Goal: Transaction & Acquisition: Book appointment/travel/reservation

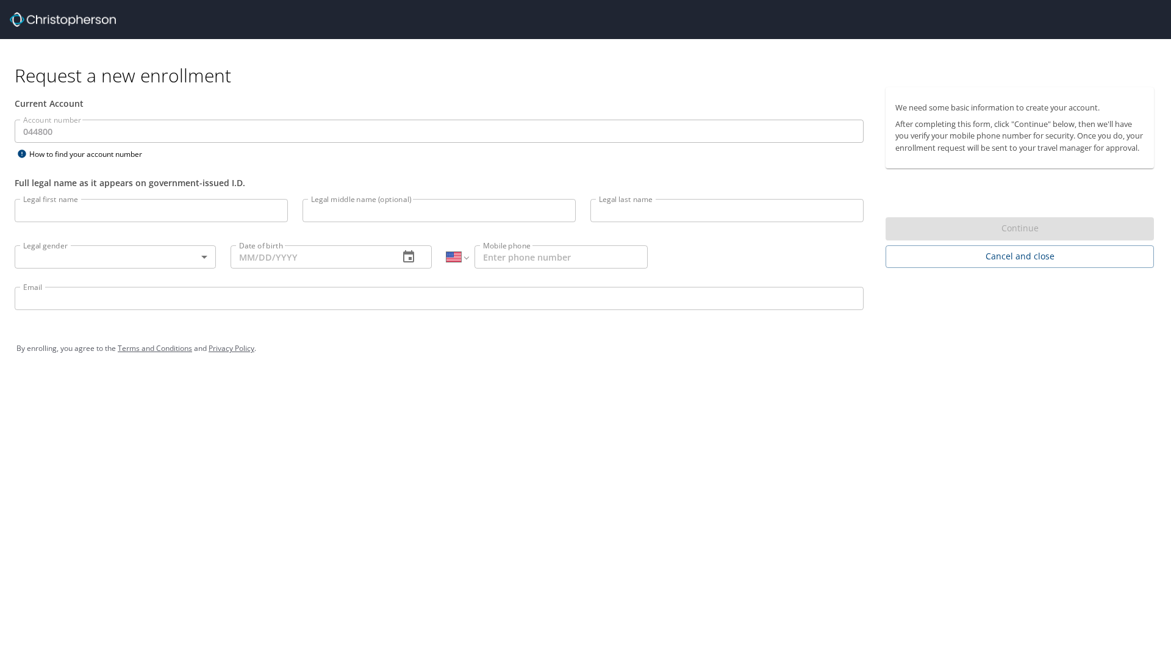
select select "US"
click at [75, 211] on input "Legal first name" at bounding box center [151, 210] width 273 height 23
type input "[PERSON_NAME]"
click at [331, 217] on input "Legal middle name (optional)" at bounding box center [439, 210] width 273 height 23
type input "Erlene"
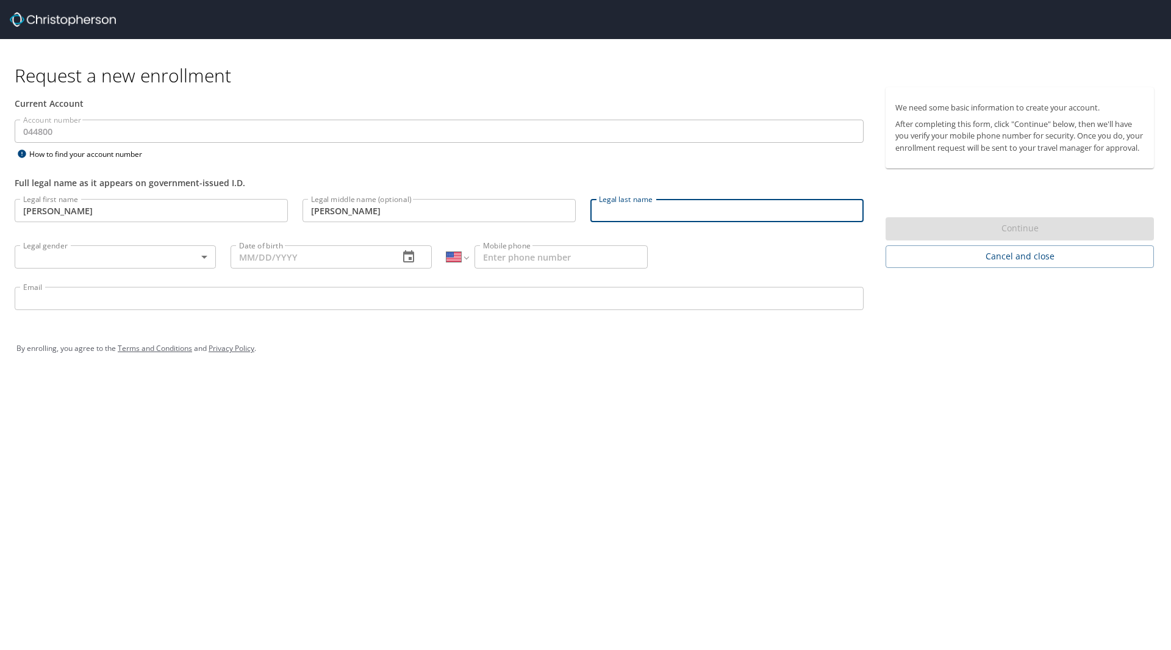
click at [638, 203] on input "Legal last name" at bounding box center [726, 210] width 273 height 23
type input "Lewis"
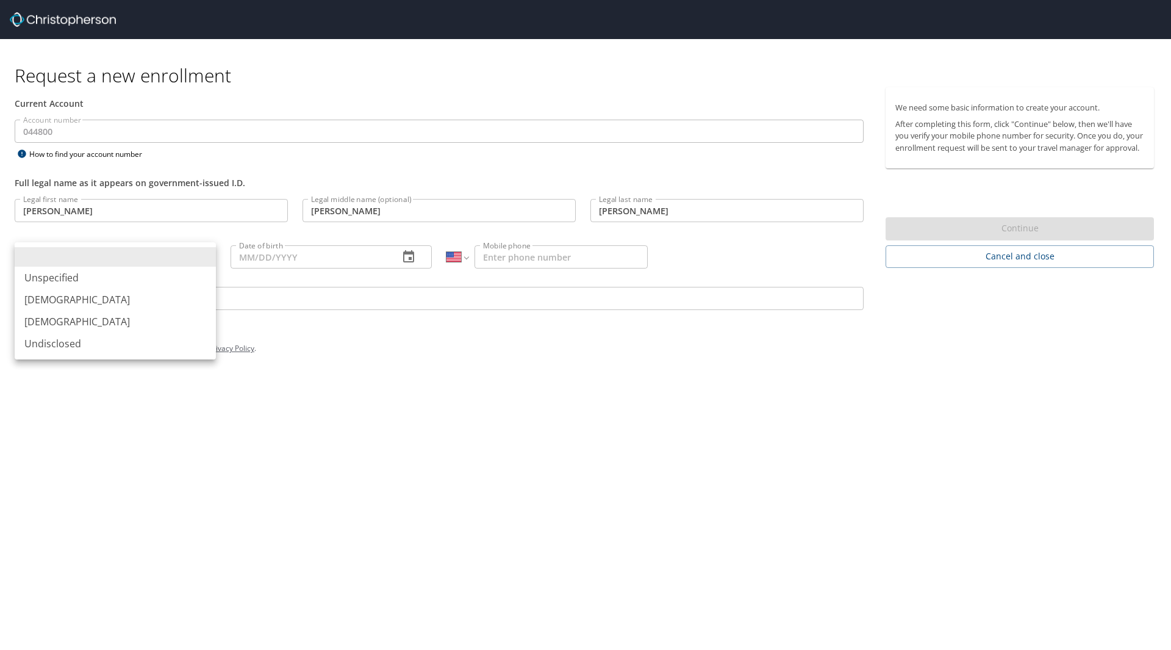
click at [105, 254] on body "Request a new enrollment Current Account Account number 044800 Account number H…" at bounding box center [585, 325] width 1171 height 650
click at [72, 320] on li "Female" at bounding box center [115, 321] width 201 height 22
type input "Female"
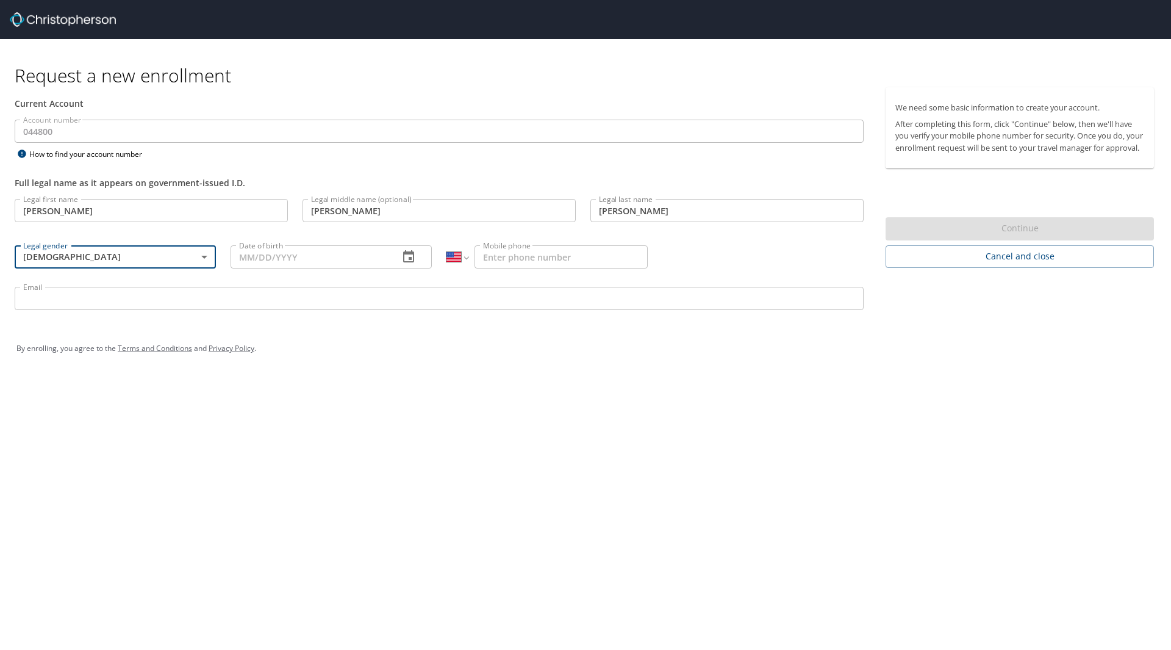
click at [301, 260] on input "Date of birth" at bounding box center [310, 256] width 159 height 23
type input "01/25/1989"
click at [495, 254] on input "Mobile phone" at bounding box center [561, 256] width 173 height 23
type input "(801) 859-5621"
click at [87, 301] on input "Email" at bounding box center [439, 298] width 849 height 23
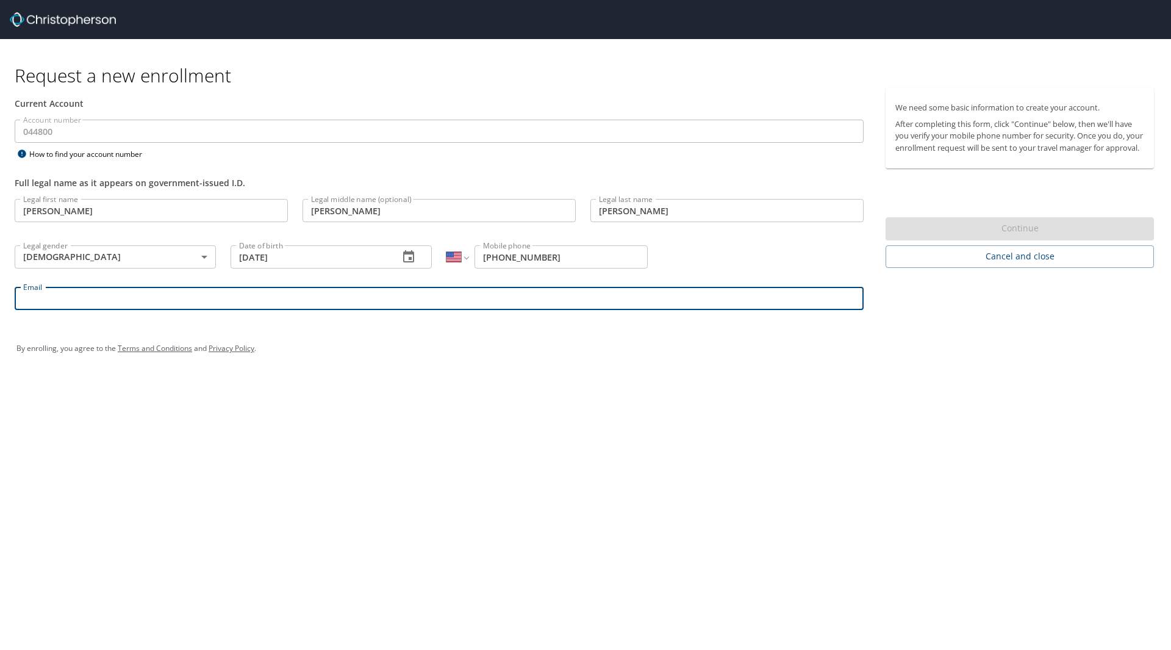
type input "jamie.lewis@aruplab.com"
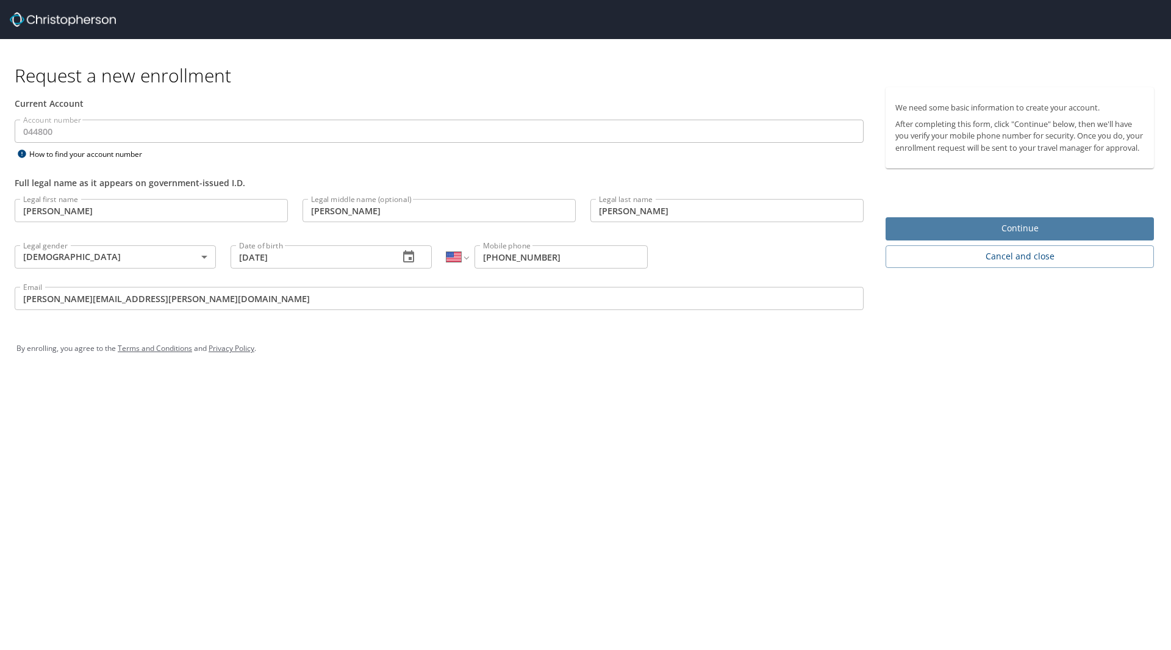
click at [966, 236] on span "Continue" at bounding box center [1019, 228] width 249 height 15
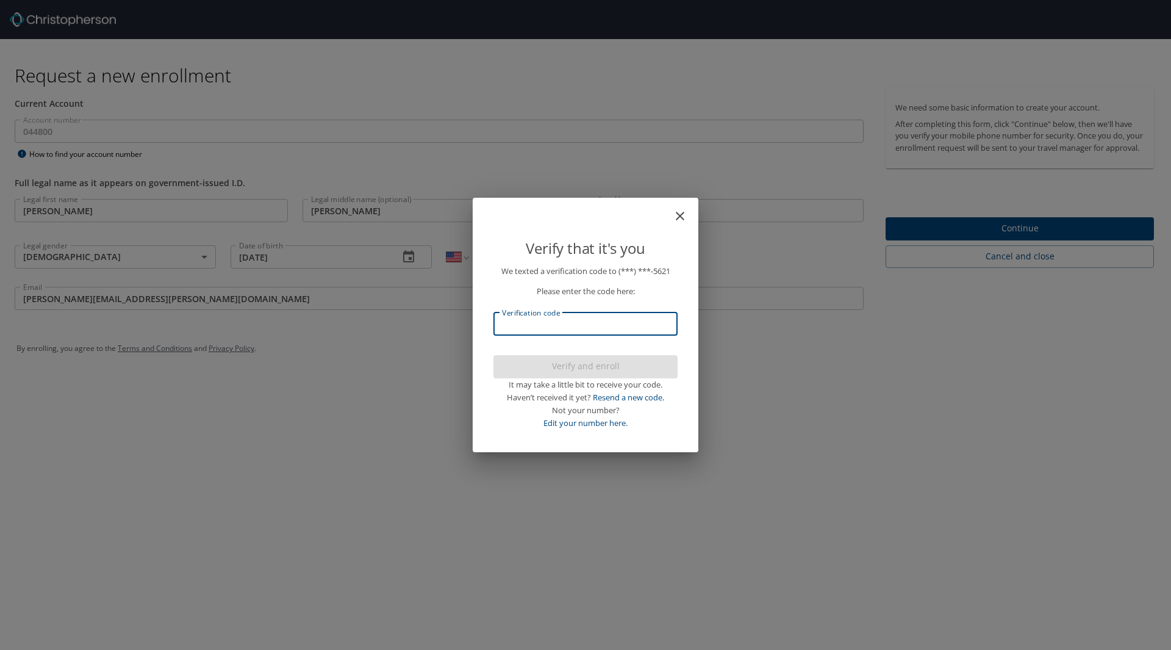
click at [564, 328] on input "Verification code" at bounding box center [585, 323] width 184 height 23
type input "3"
type input "105095"
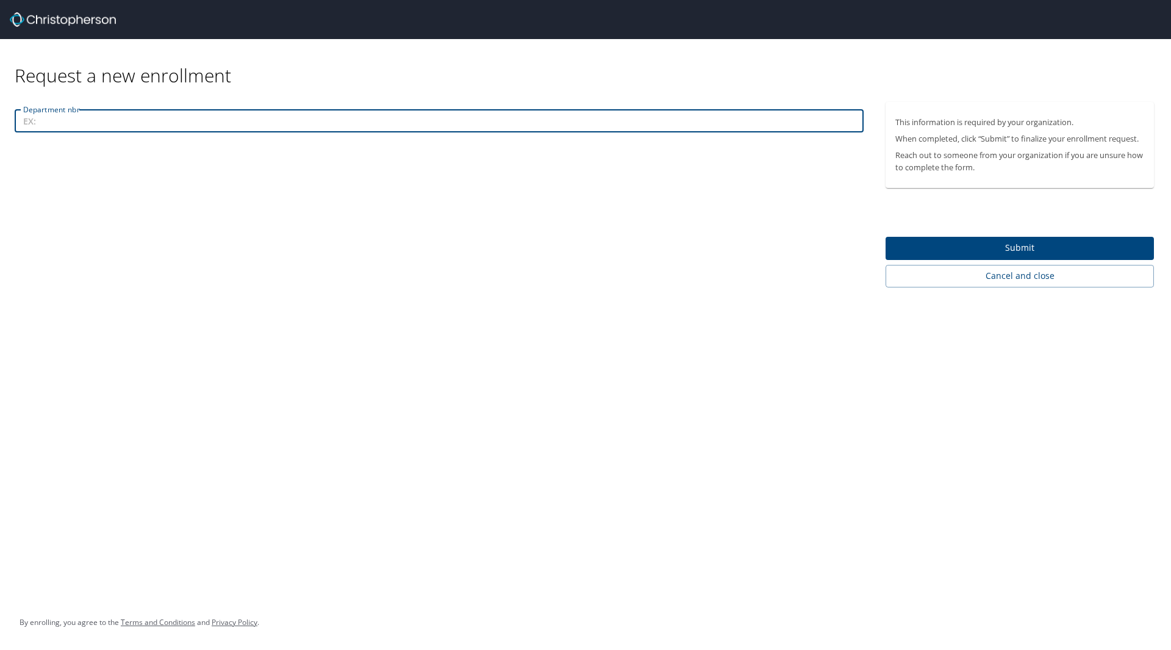
click at [31, 128] on input "Department nbr" at bounding box center [439, 120] width 849 height 23
type input "412"
click at [938, 241] on span "Submit" at bounding box center [1019, 247] width 249 height 15
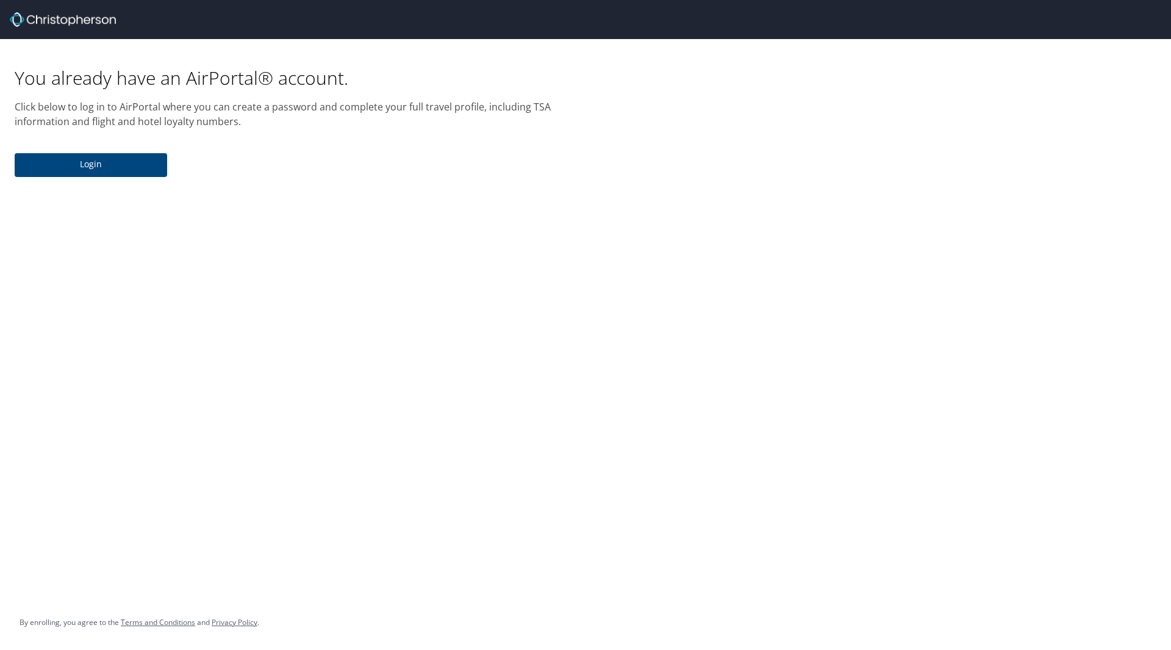
click at [112, 168] on span "Login" at bounding box center [90, 164] width 133 height 15
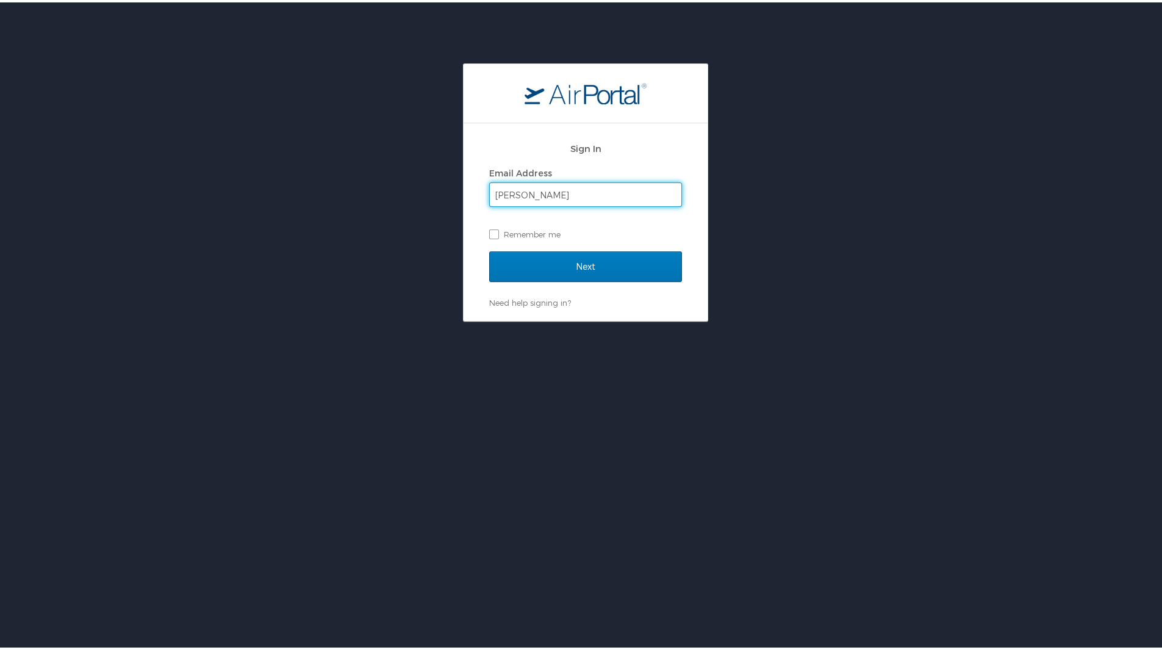
type input "jamie.lewis@aruplab.com"
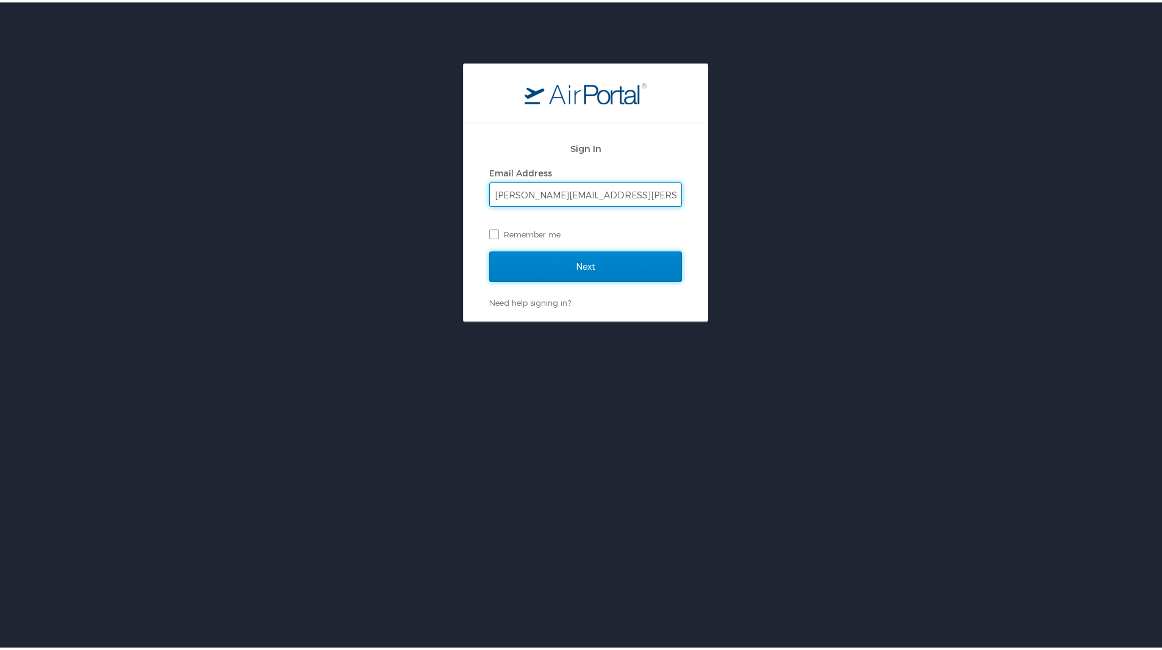
click at [573, 263] on input "Next" at bounding box center [585, 264] width 193 height 30
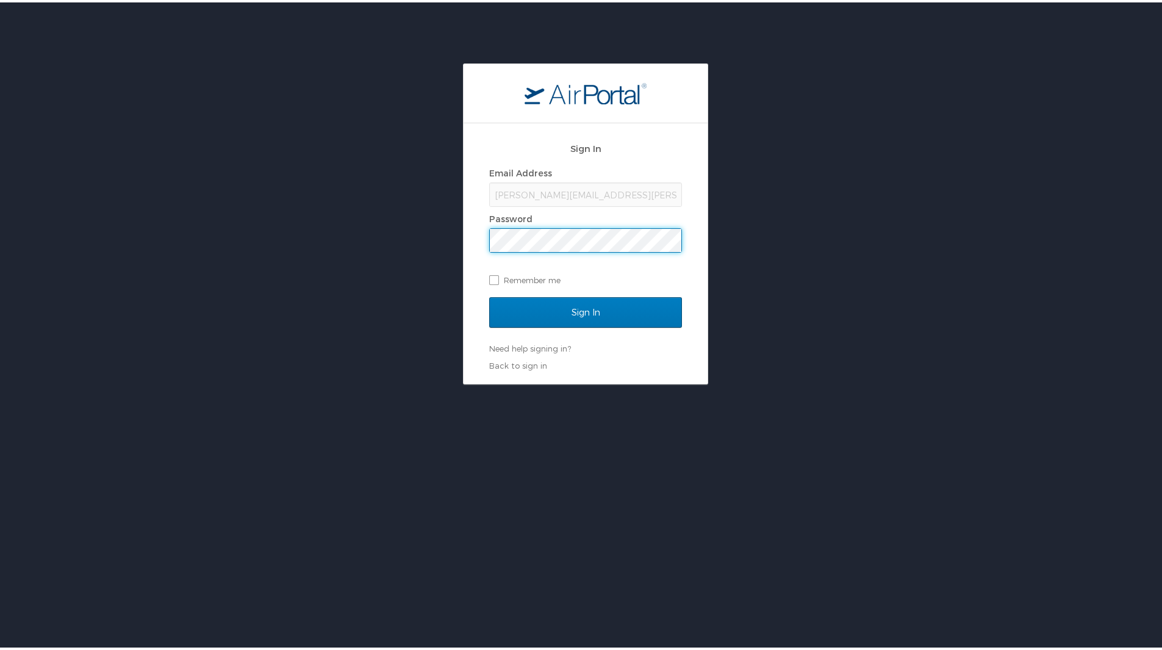
click at [489, 295] on input "Sign In" at bounding box center [585, 310] width 193 height 30
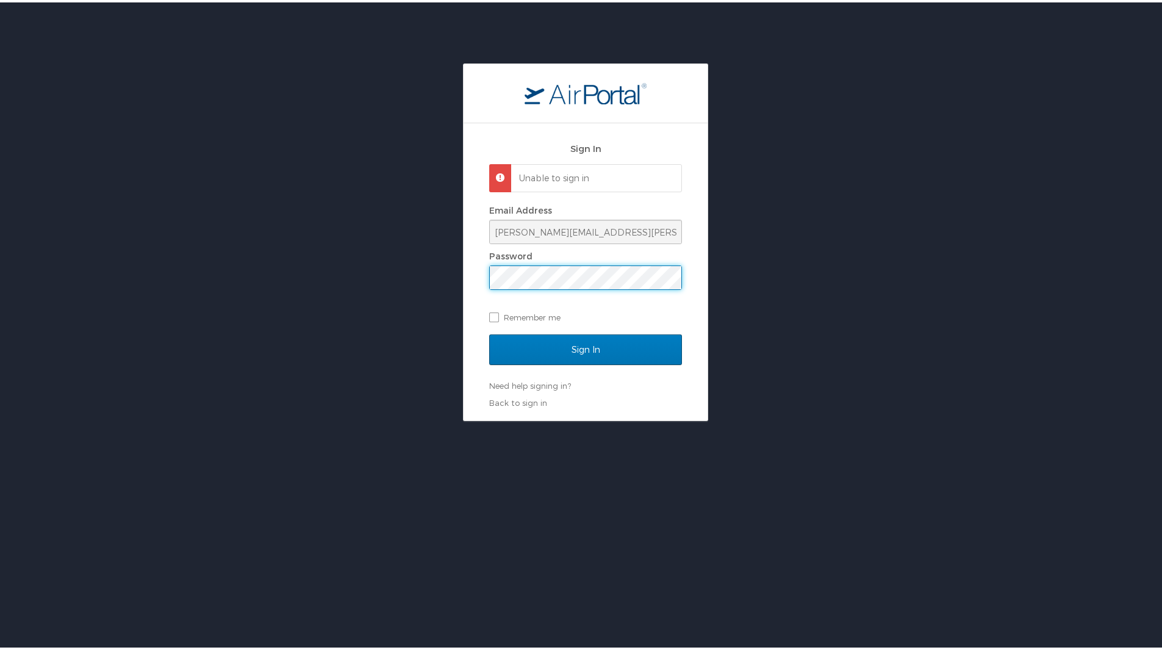
click at [395, 279] on div "Sign In Unable to sign in Email Address jamie.lewis@aruplab.com Password Rememb…" at bounding box center [585, 239] width 1171 height 357
click at [489, 332] on input "Sign In" at bounding box center [585, 347] width 193 height 30
click at [382, 275] on div "Sign In Unable to sign in Email Address jamie.lewis@aruplab.com Password Rememb…" at bounding box center [585, 239] width 1171 height 357
click at [489, 332] on input "Sign In" at bounding box center [585, 347] width 193 height 30
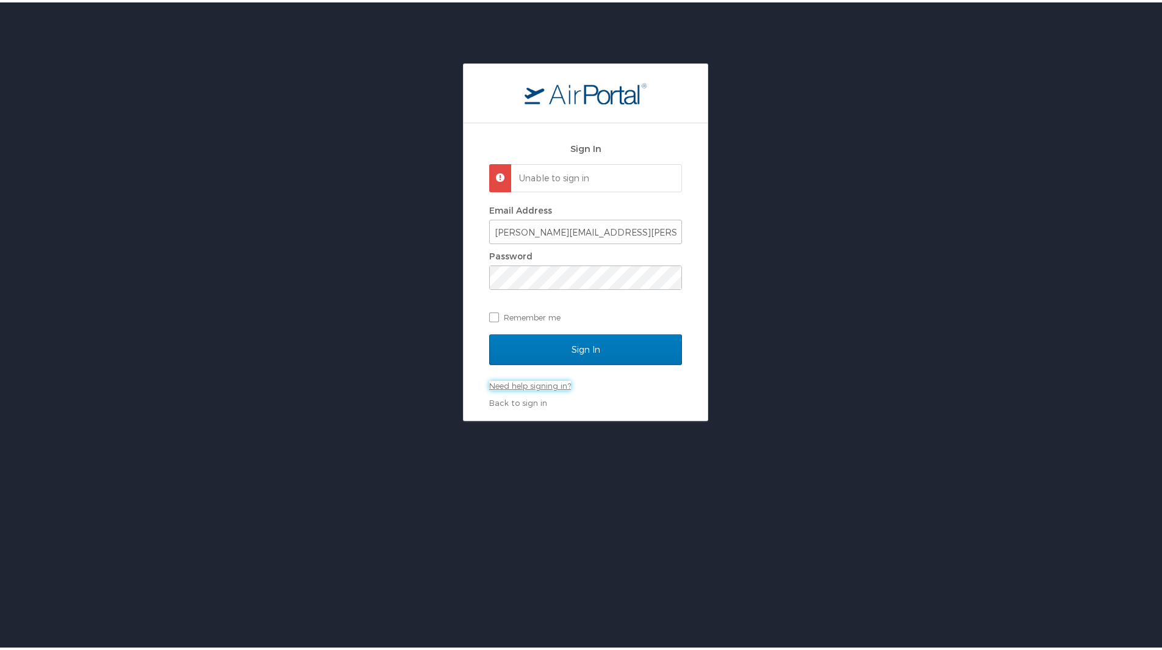
click at [513, 384] on link "Need help signing in?" at bounding box center [530, 383] width 82 height 10
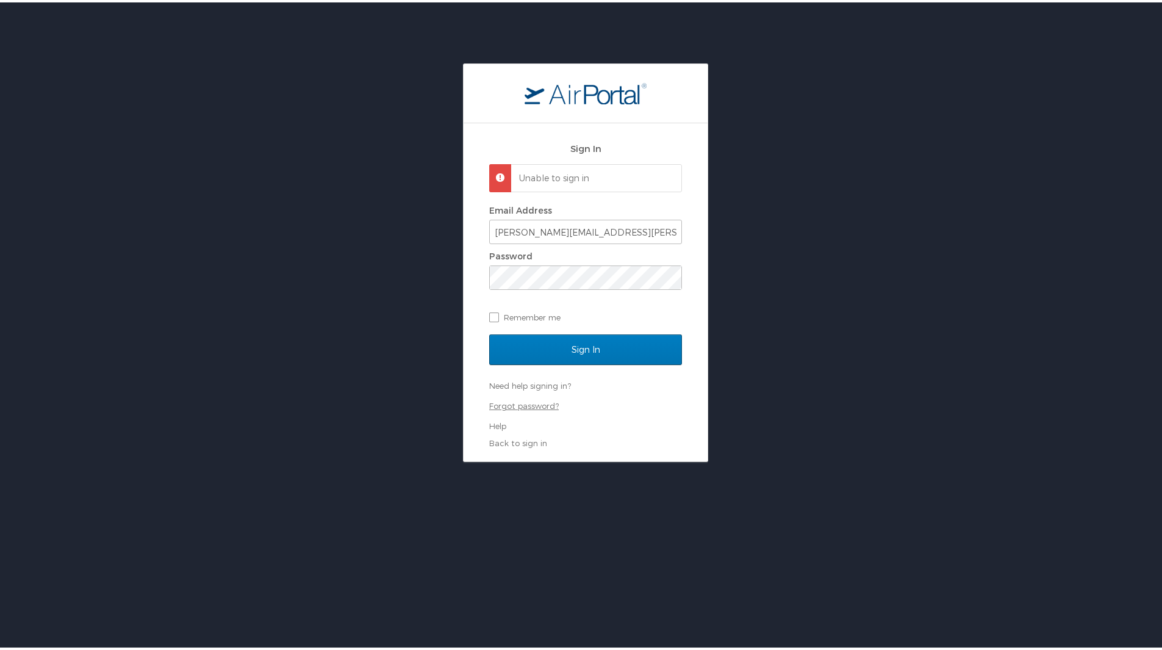
click at [511, 401] on link "Forgot password?" at bounding box center [524, 403] width 70 height 10
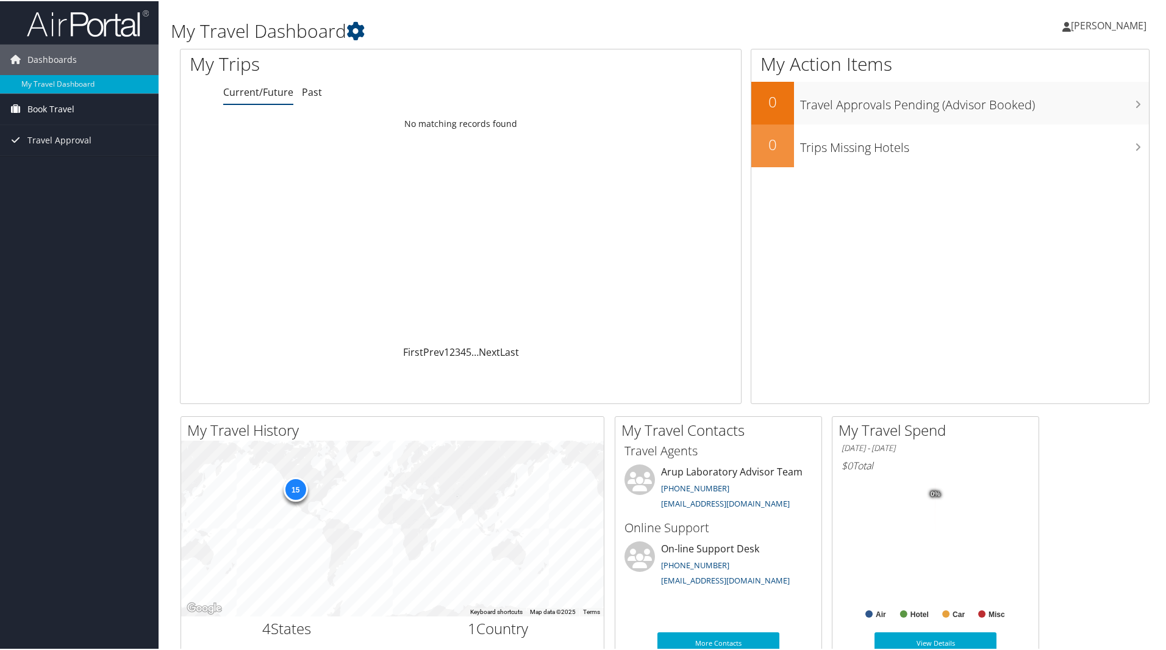
click at [43, 108] on span "Book Travel" at bounding box center [50, 108] width 47 height 30
click at [52, 144] on link "Book/Manage Online Trips" at bounding box center [79, 151] width 159 height 18
